Goal: Task Accomplishment & Management: Manage account settings

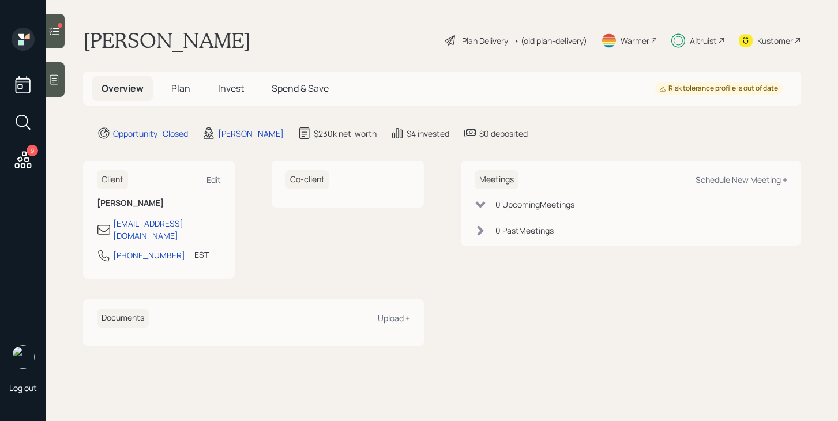
click at [230, 93] on span "Invest" at bounding box center [231, 88] width 26 height 13
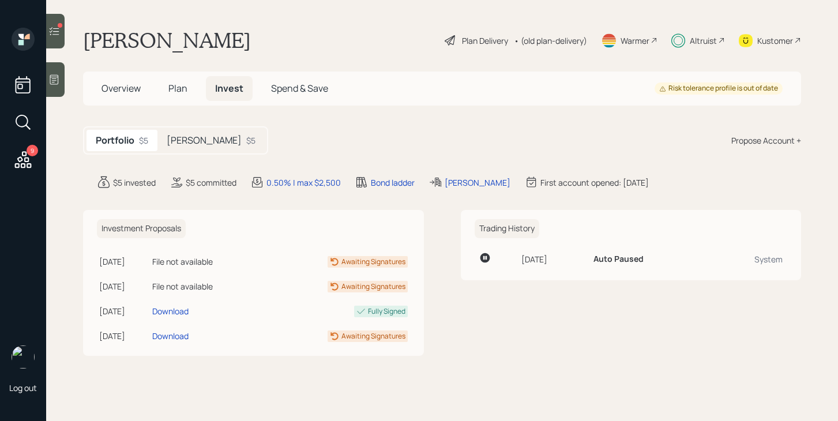
click at [206, 148] on div "[PERSON_NAME] $5" at bounding box center [210, 140] width 107 height 21
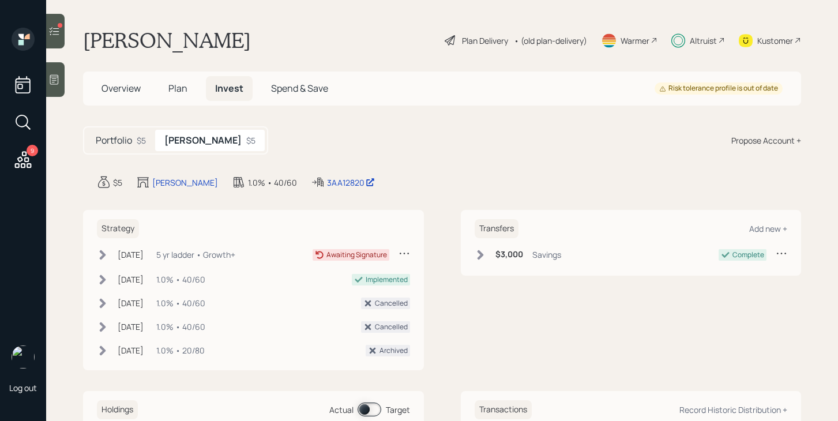
click at [402, 255] on icon at bounding box center [404, 253] width 12 height 12
click at [361, 277] on div "Cancel Strategy" at bounding box center [368, 275] width 83 height 11
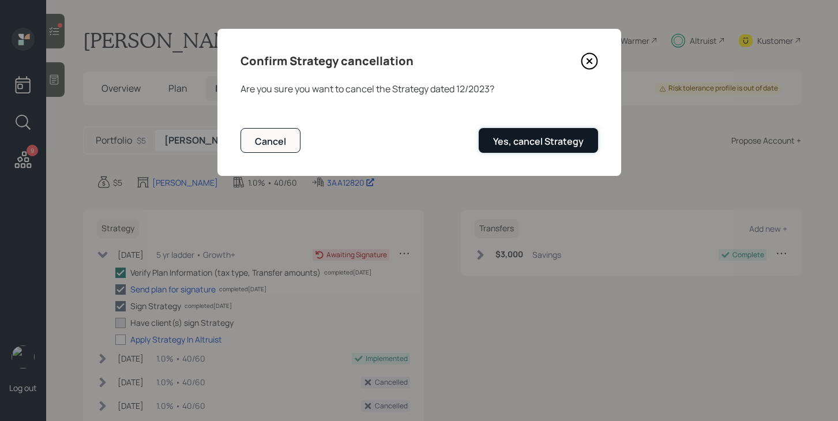
click at [559, 143] on div "Yes, cancel Strategy" at bounding box center [538, 141] width 91 height 13
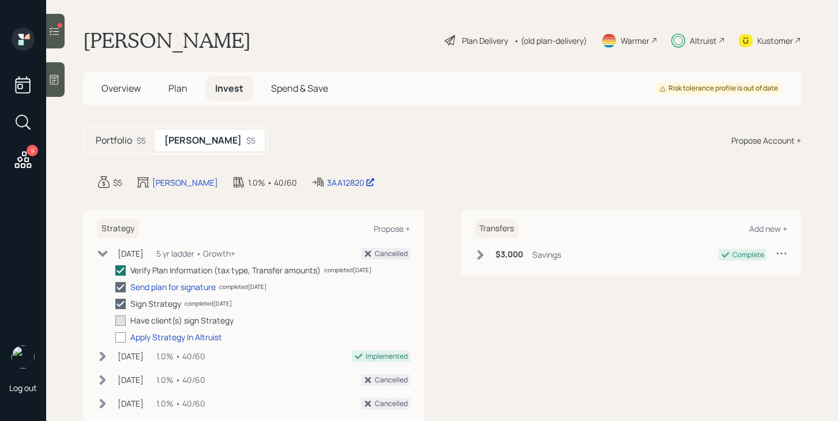
click at [25, 145] on div "9" at bounding box center [23, 123] width 21 height 99
click at [25, 161] on icon at bounding box center [23, 159] width 17 height 17
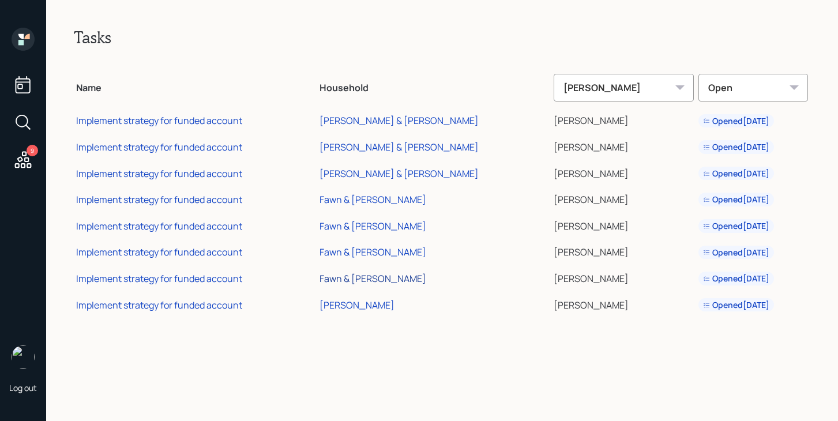
click at [393, 277] on div "Fawn & [PERSON_NAME]" at bounding box center [372, 278] width 107 height 13
